Goal: Task Accomplishment & Management: Manage account settings

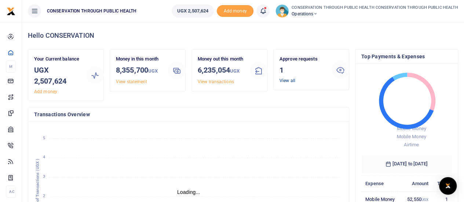
scroll to position [103, 85]
click at [290, 80] on link "View all" at bounding box center [288, 80] width 16 height 5
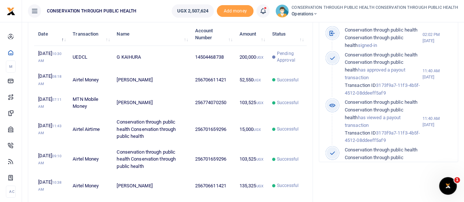
scroll to position [227, 0]
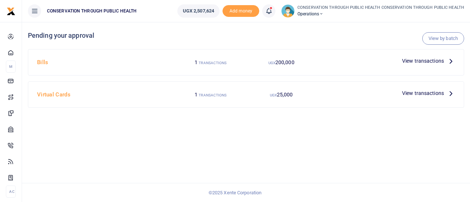
click at [450, 60] on icon at bounding box center [451, 61] width 8 height 8
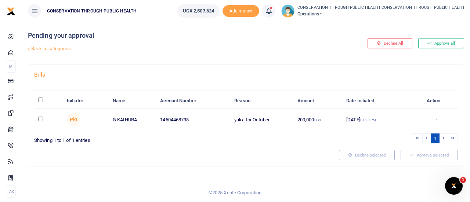
click at [41, 118] on input "checkbox" at bounding box center [40, 119] width 5 height 5
checkbox input "true"
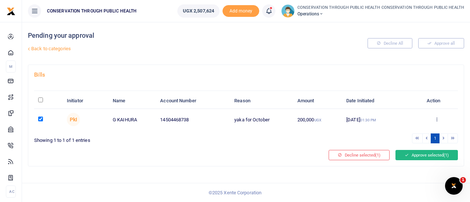
click at [424, 155] on button "Approve selected (1)" at bounding box center [426, 155] width 62 height 10
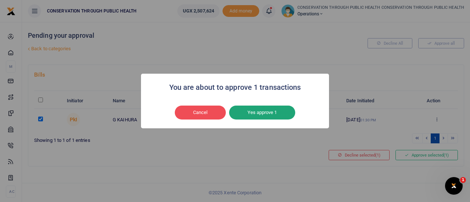
click at [279, 115] on button "Yes approve 1" at bounding box center [262, 113] width 66 height 14
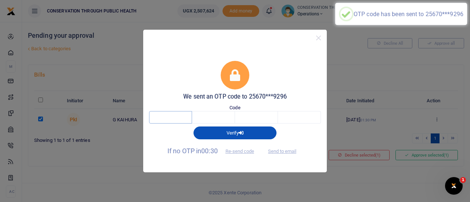
click at [175, 113] on input "text" at bounding box center [170, 117] width 43 height 12
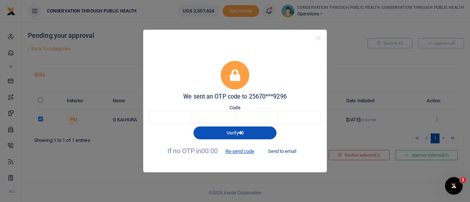
click at [277, 150] on button "Send to email" at bounding box center [282, 151] width 41 height 12
click at [178, 120] on input "text" at bounding box center [170, 117] width 43 height 12
type input "6"
type input "0"
type input "4"
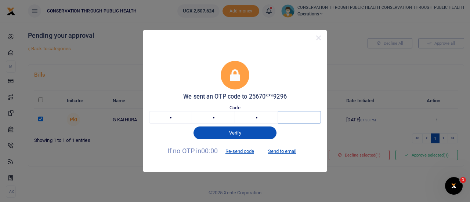
type input "2"
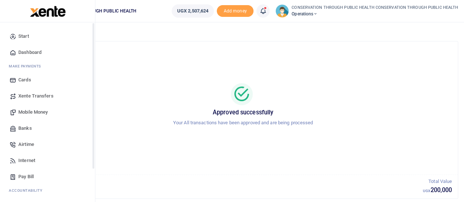
click at [27, 50] on span "Dashboard" at bounding box center [29, 52] width 23 height 7
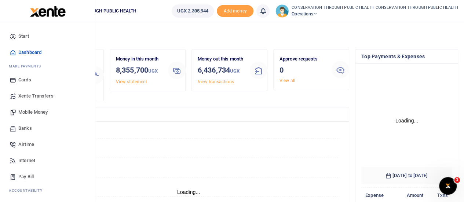
click at [30, 52] on span "Dashboard" at bounding box center [29, 52] width 23 height 7
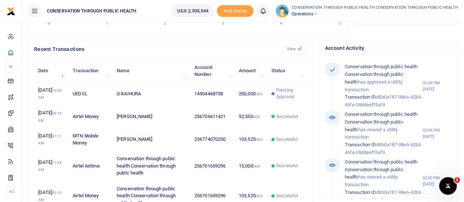
scroll to position [294, 0]
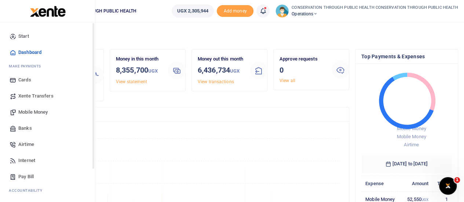
click at [26, 53] on span "Dashboard" at bounding box center [29, 52] width 23 height 7
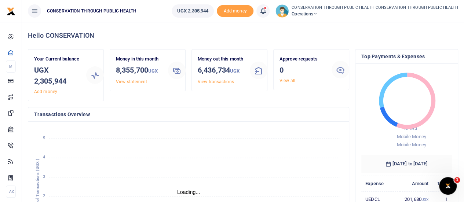
scroll to position [6, 6]
